Goal: Task Accomplishment & Management: Manage account settings

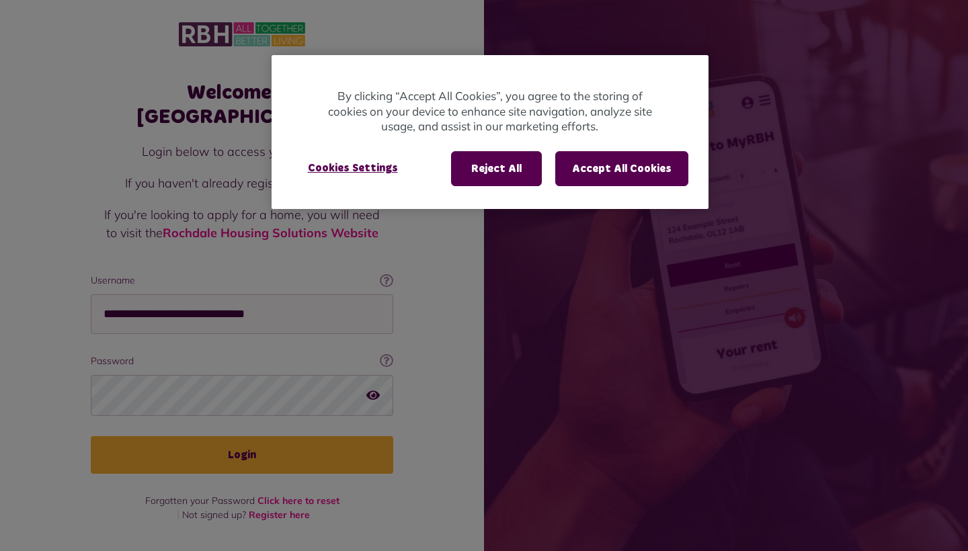
type input "**********"
click at [242, 436] on button "Login" at bounding box center [242, 455] width 302 height 38
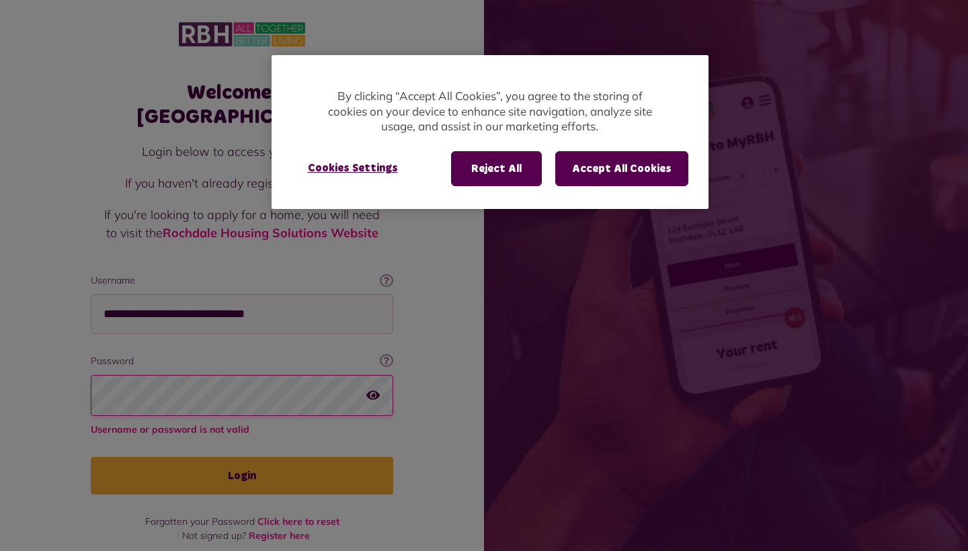
click at [432, 307] on div at bounding box center [484, 275] width 968 height 551
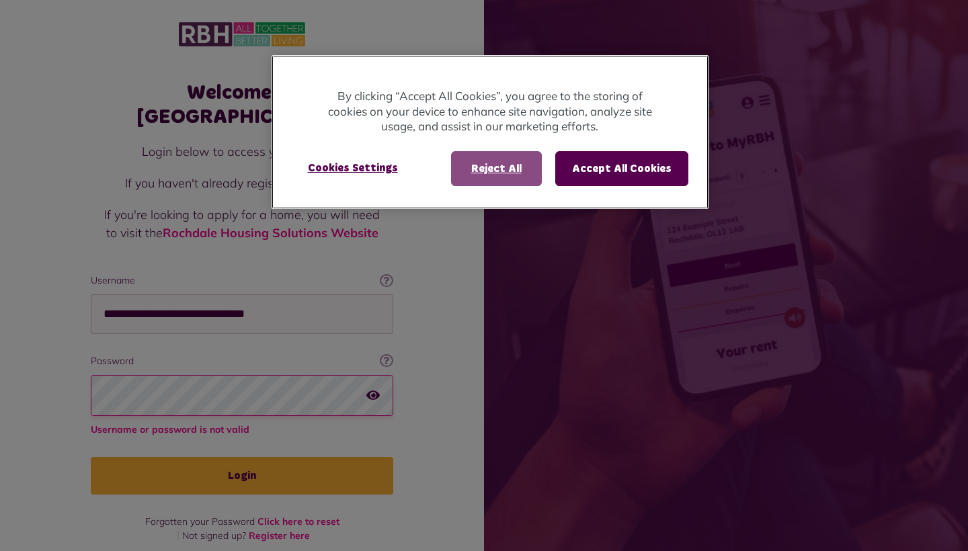
click at [502, 159] on button "Reject All" at bounding box center [496, 168] width 91 height 35
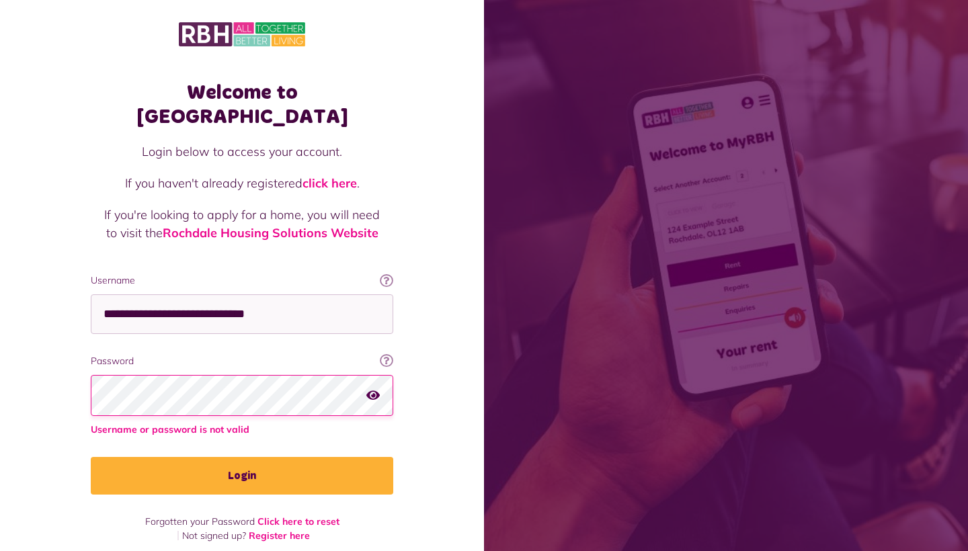
click at [374, 389] on icon "button" at bounding box center [372, 395] width 13 height 12
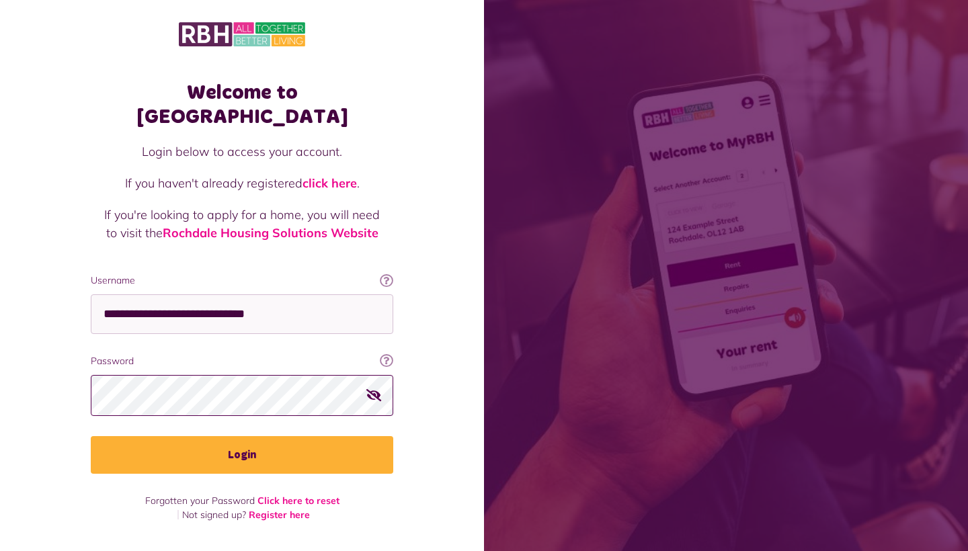
click at [242, 436] on button "Login" at bounding box center [242, 455] width 302 height 38
